Goal: Obtain resource: Download file/media

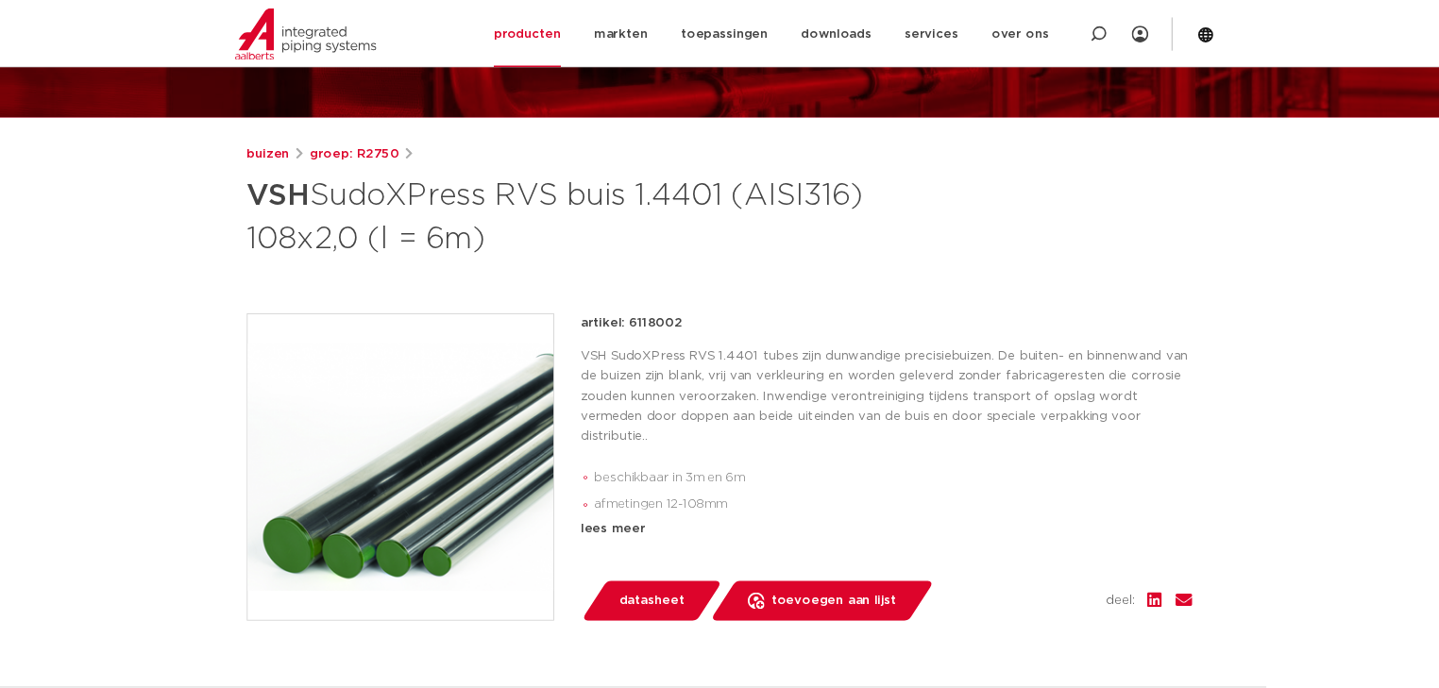
scroll to position [171, 0]
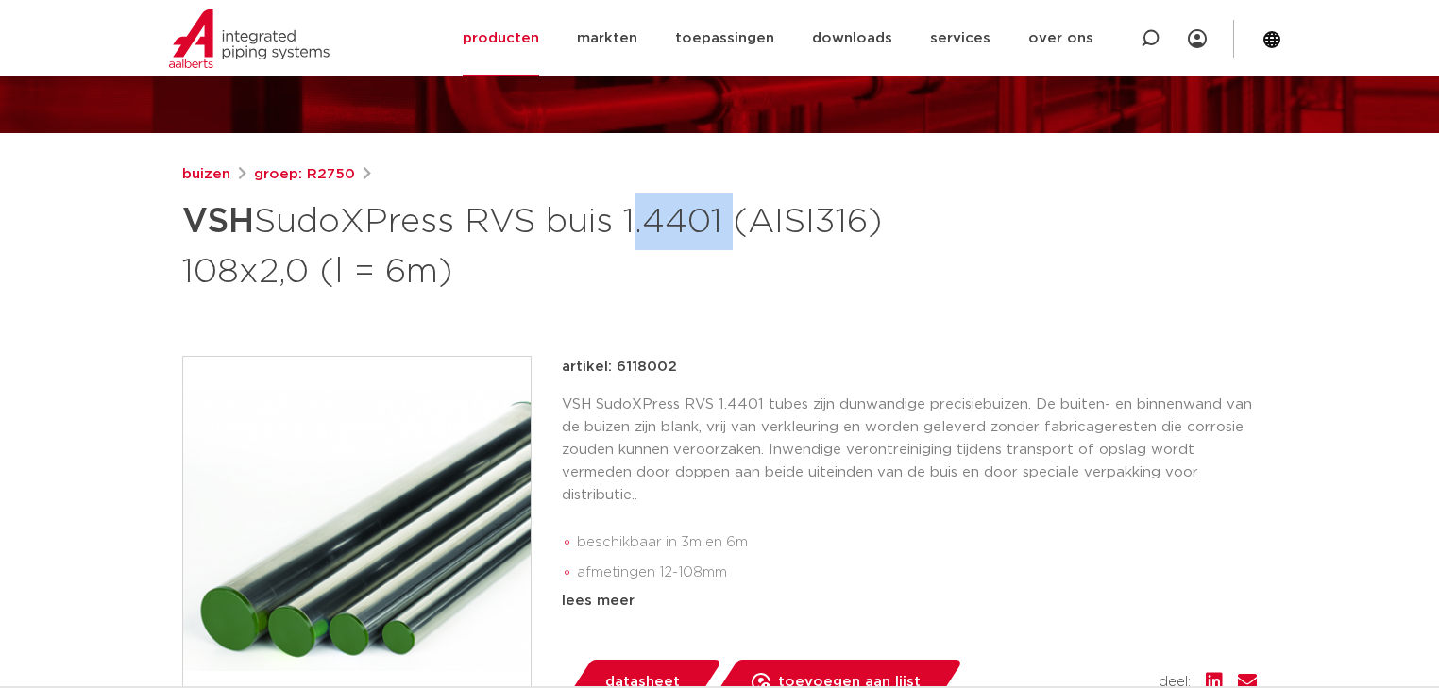
drag, startPoint x: 636, startPoint y: 218, endPoint x: 742, endPoint y: 222, distance: 106.8
click at [742, 222] on h1 "VSH SudoXPress RVS buis 1.4401 (AISI316) 108x2,0 (l = 6m)" at bounding box center [536, 245] width 709 height 102
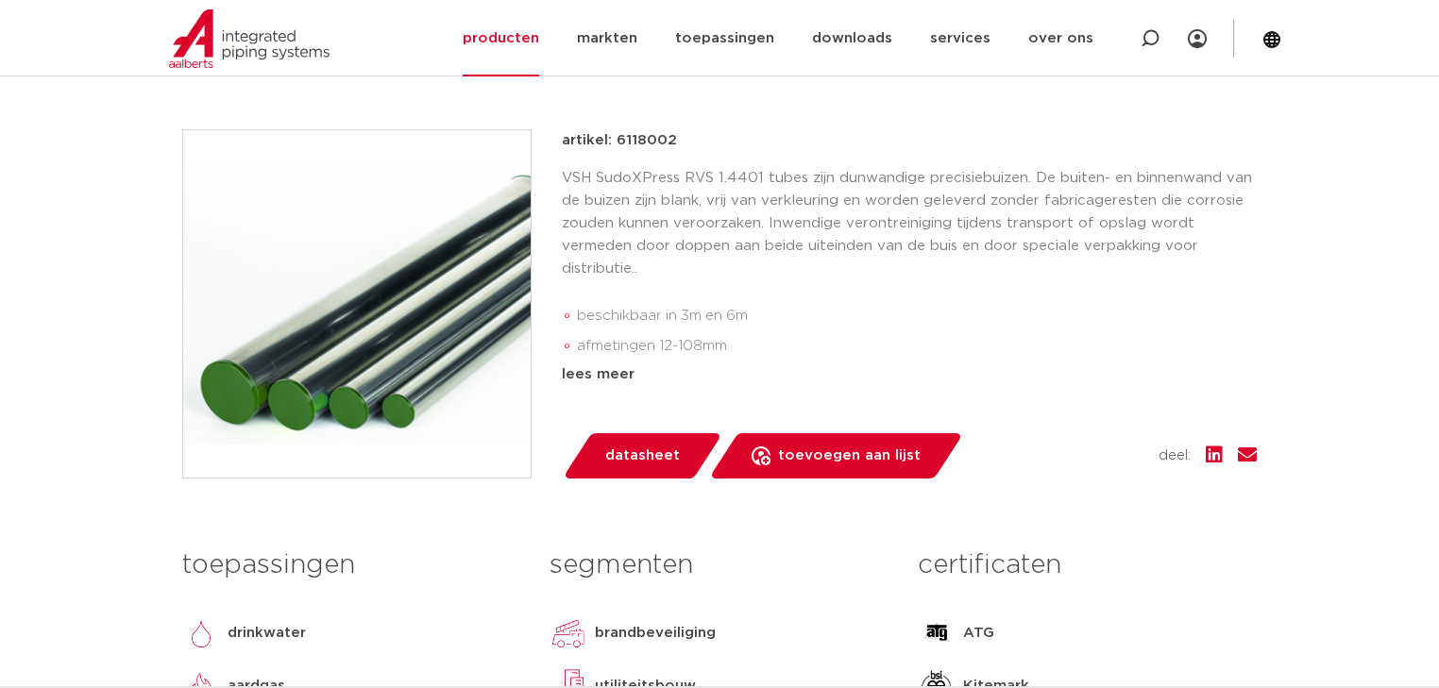
scroll to position [473, 0]
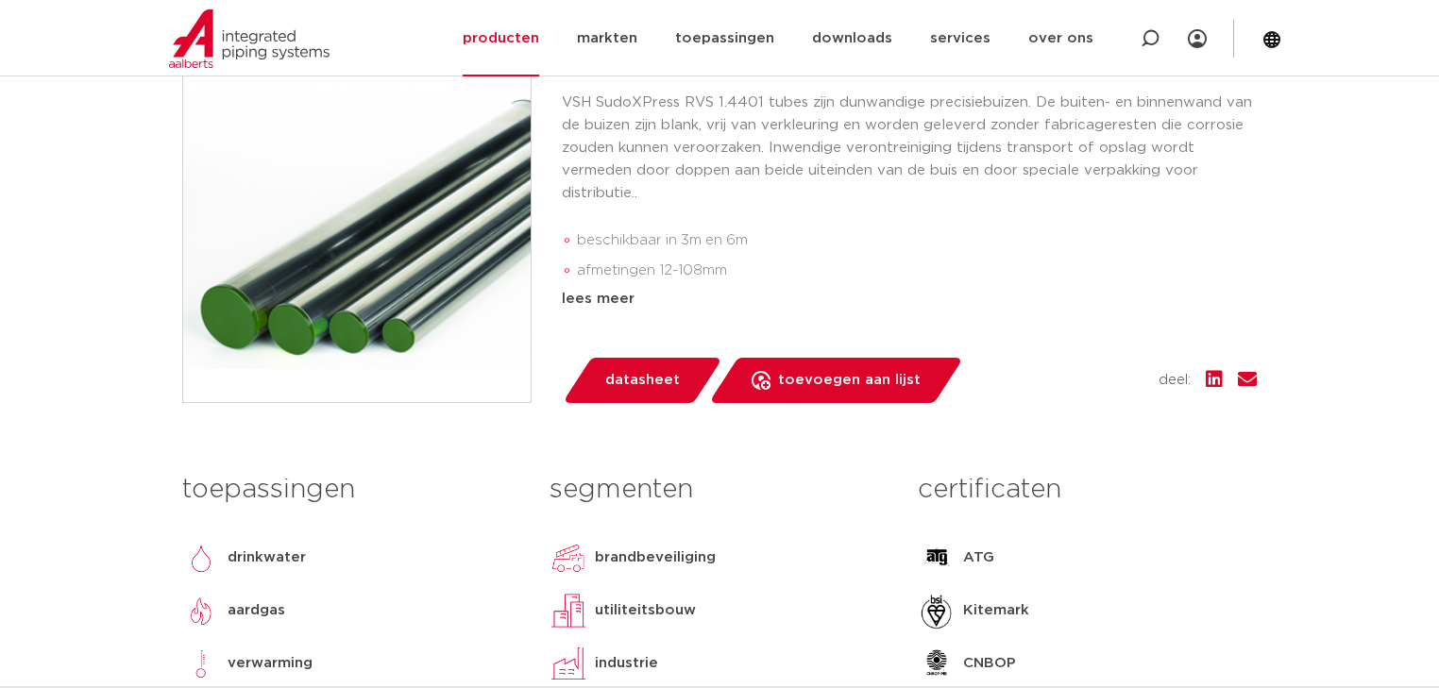
click at [646, 383] on span "datasheet" at bounding box center [642, 380] width 75 height 30
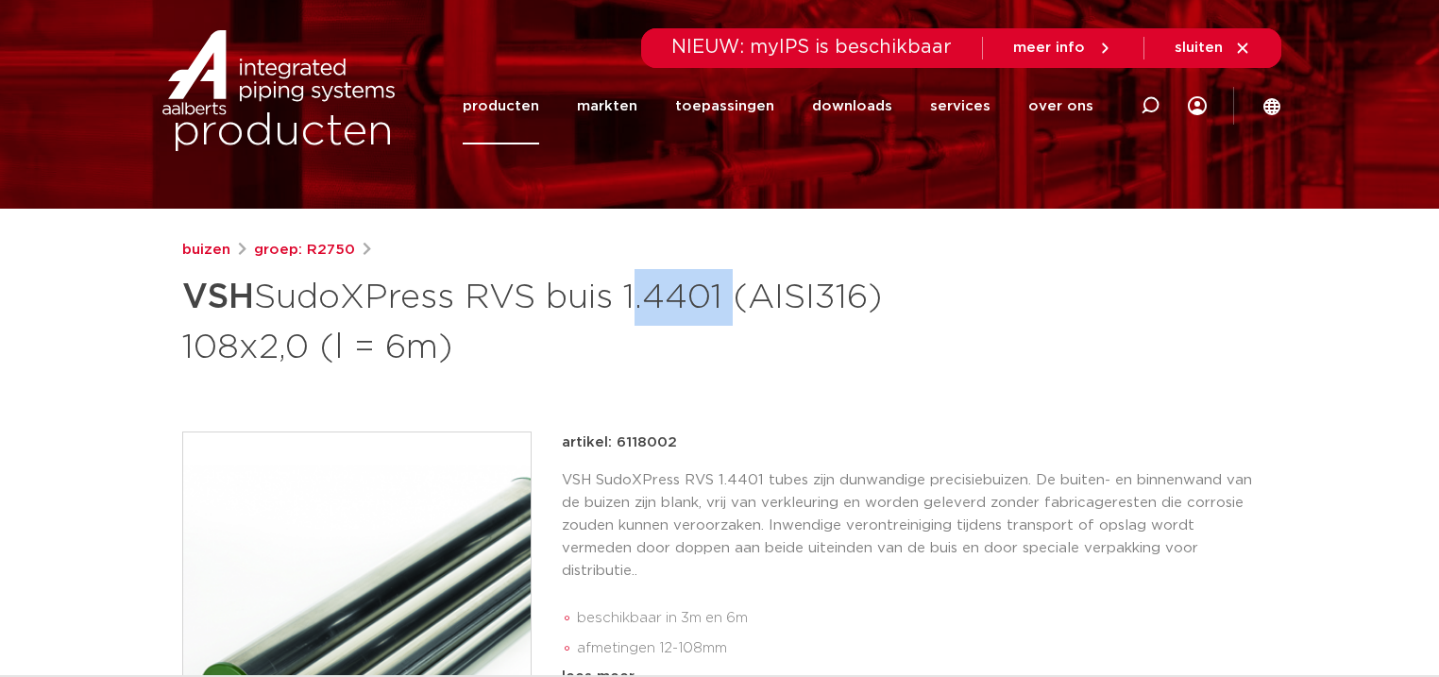
scroll to position [20, 0]
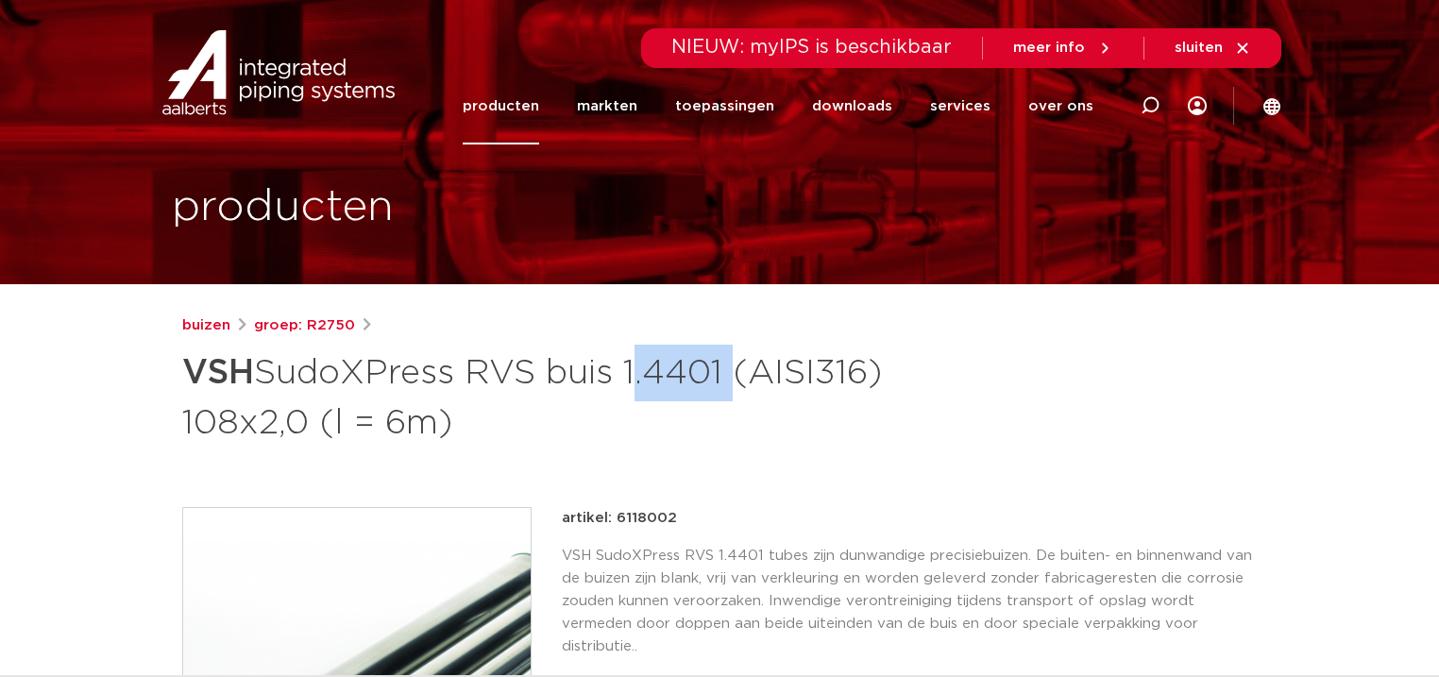
click at [525, 110] on link "producten" at bounding box center [501, 106] width 76 height 76
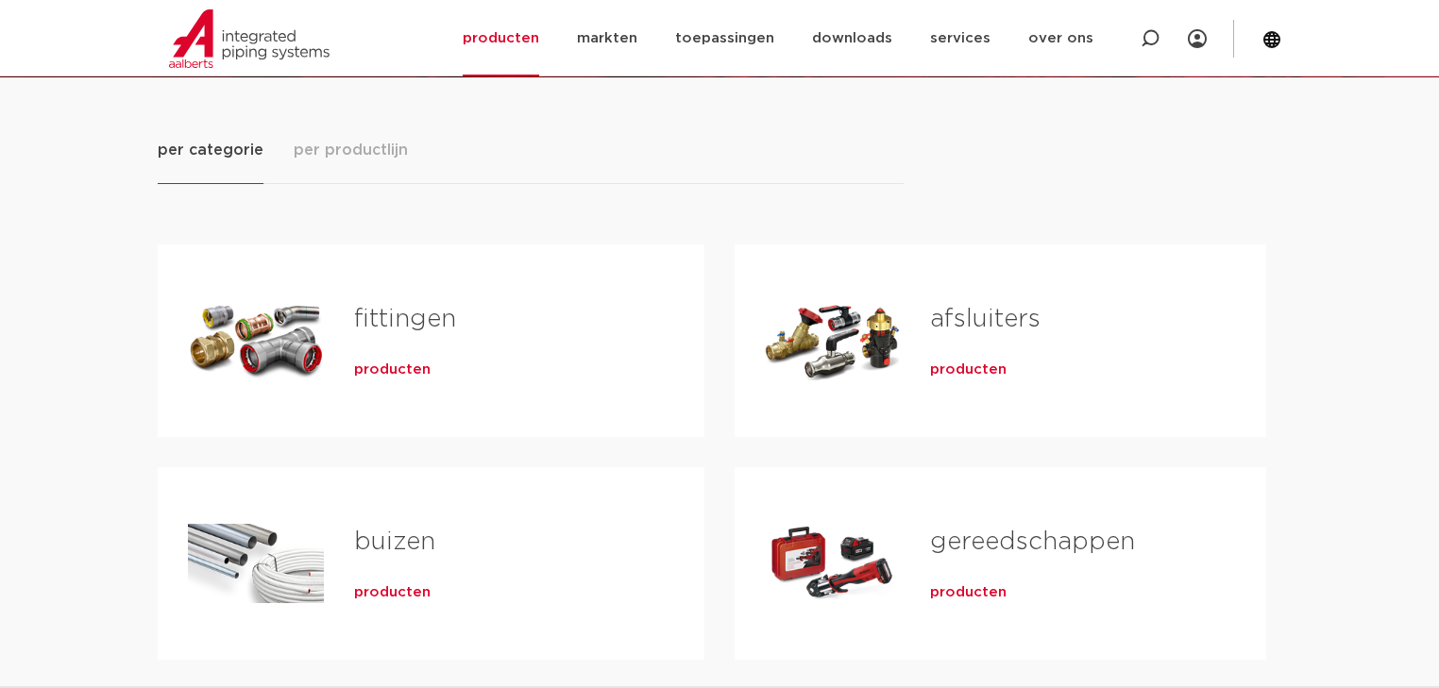
scroll to position [302, 0]
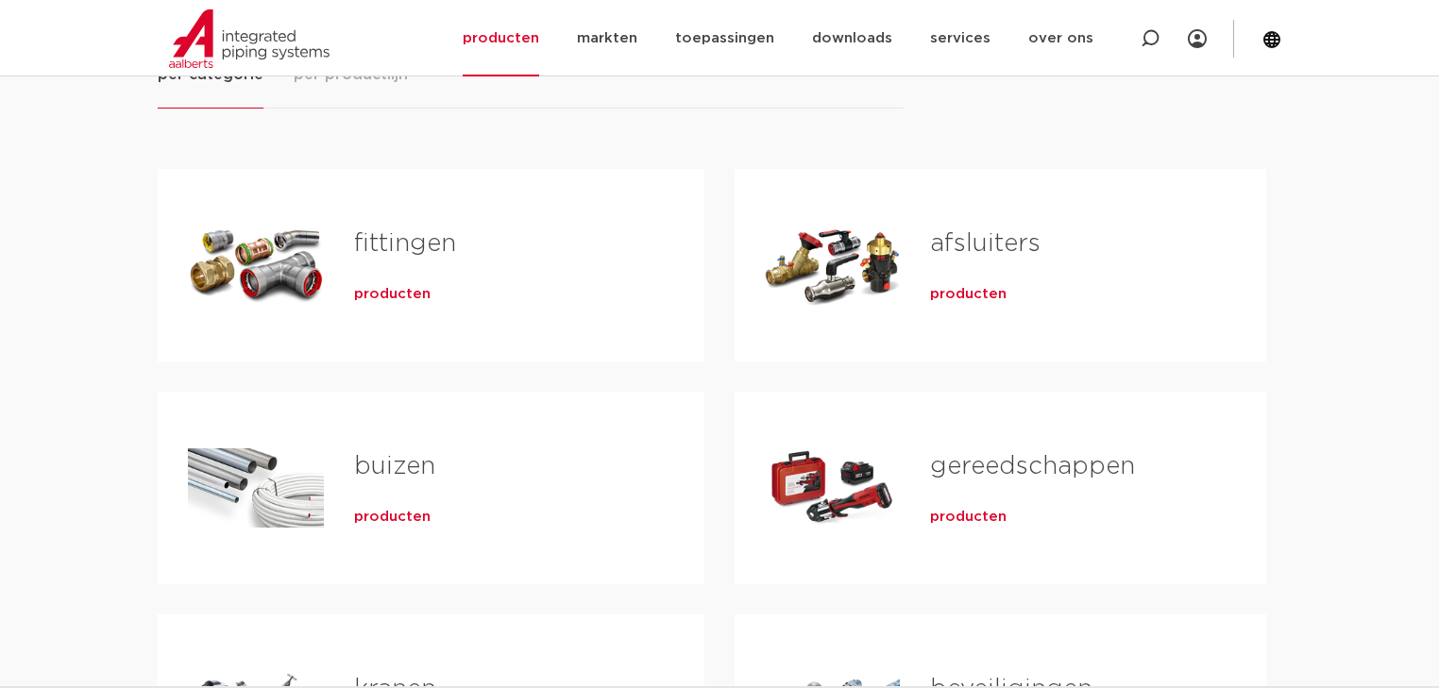
click at [227, 487] on div "Tabs. Open items met enter of spatie, sluit af met escape en navigeer met de pi…" at bounding box center [256, 488] width 136 height 132
click at [400, 459] on link "buizen" at bounding box center [394, 466] width 81 height 25
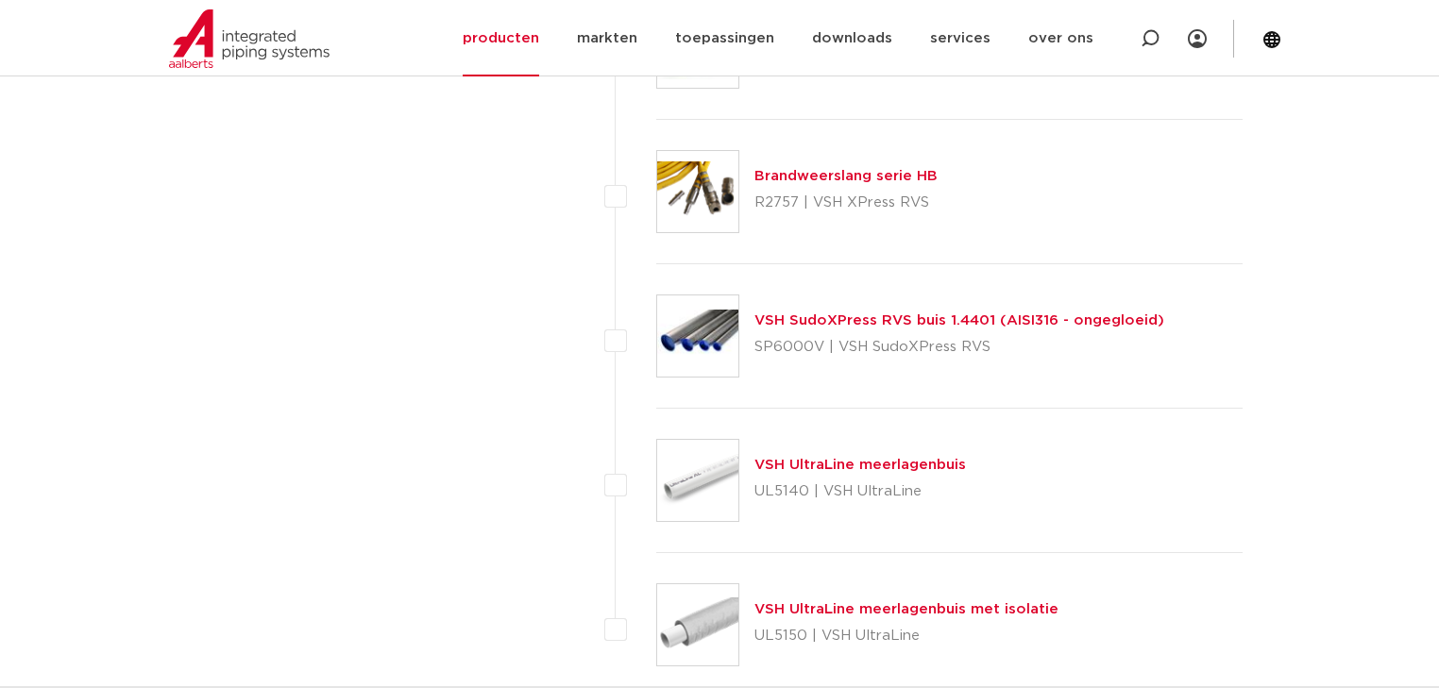
scroll to position [3192, 0]
